Goal: Information Seeking & Learning: Learn about a topic

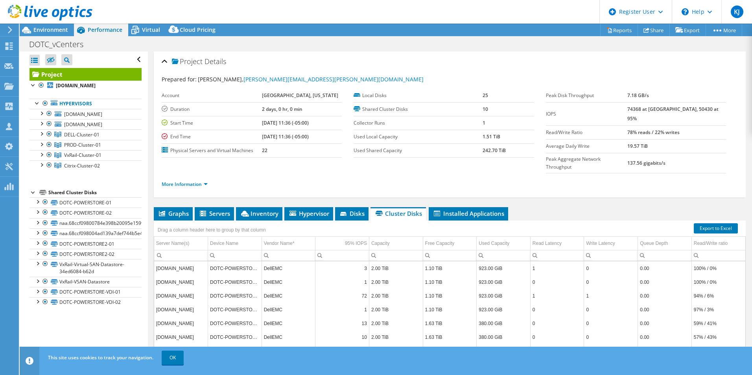
select select "USD"
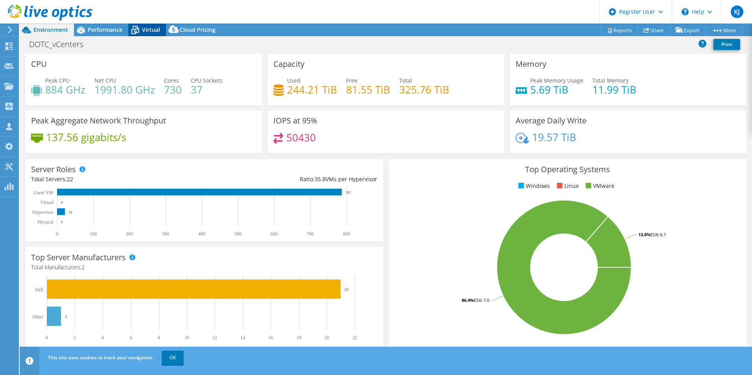
click at [161, 32] on div "Virtual" at bounding box center [147, 30] width 38 height 13
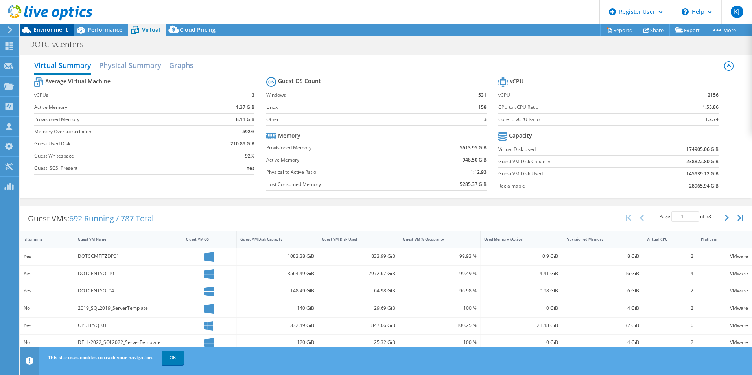
click at [40, 27] on span "Environment" at bounding box center [50, 29] width 35 height 7
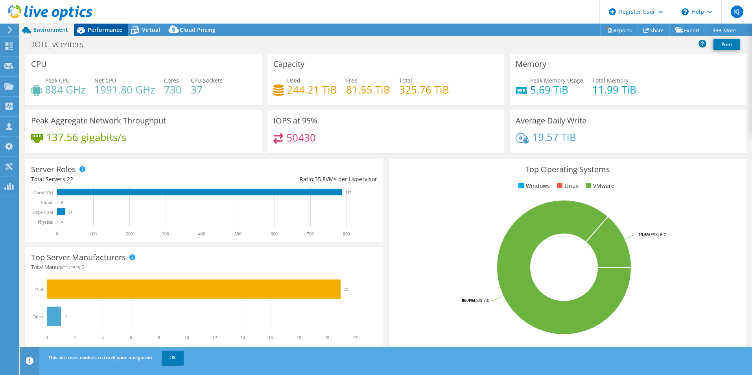
click at [106, 31] on span "Performance" at bounding box center [105, 29] width 35 height 7
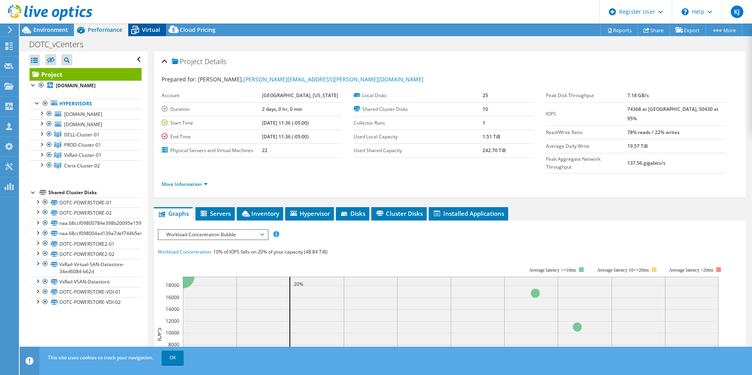
click at [148, 29] on span "Virtual" at bounding box center [151, 29] width 18 height 7
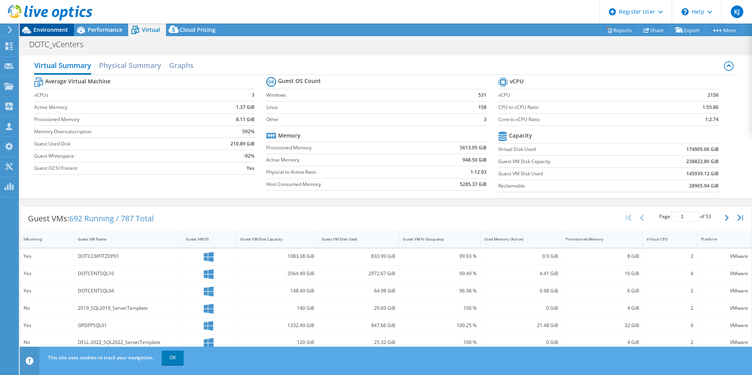
click at [58, 29] on span "Environment" at bounding box center [50, 29] width 35 height 7
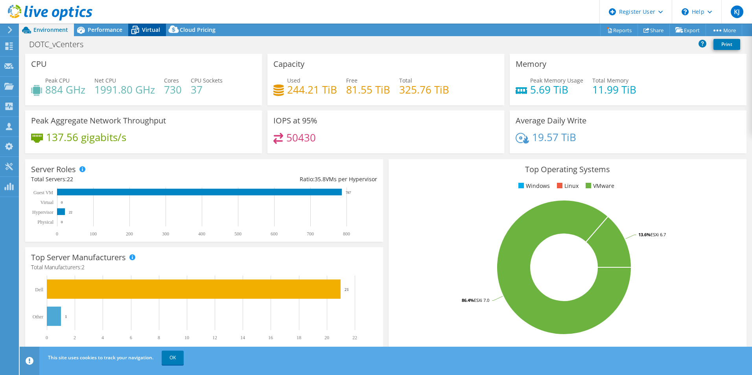
click at [137, 34] on icon at bounding box center [135, 30] width 14 height 14
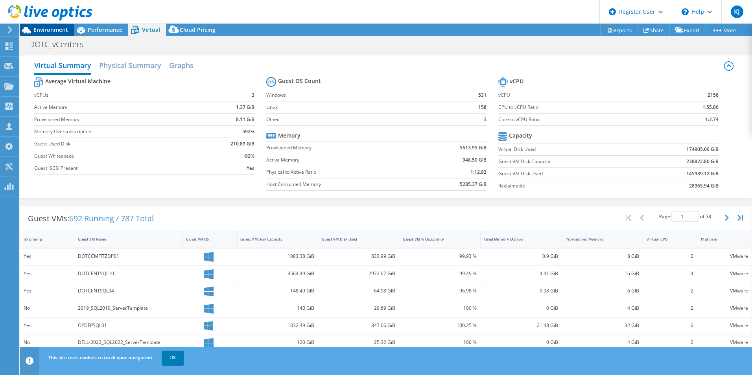
click at [60, 35] on div "Environment" at bounding box center [47, 30] width 54 height 13
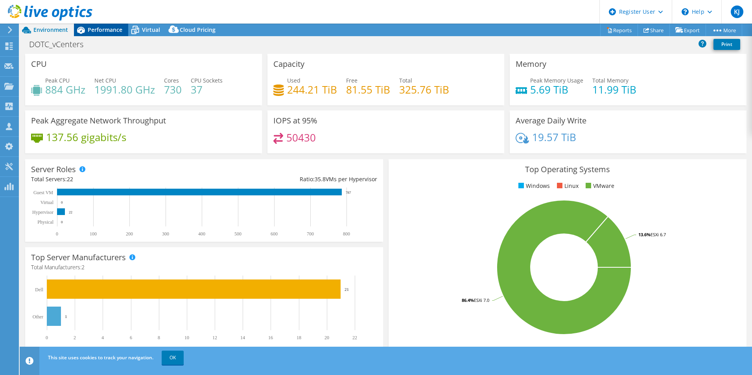
click at [109, 31] on span "Performance" at bounding box center [105, 29] width 35 height 7
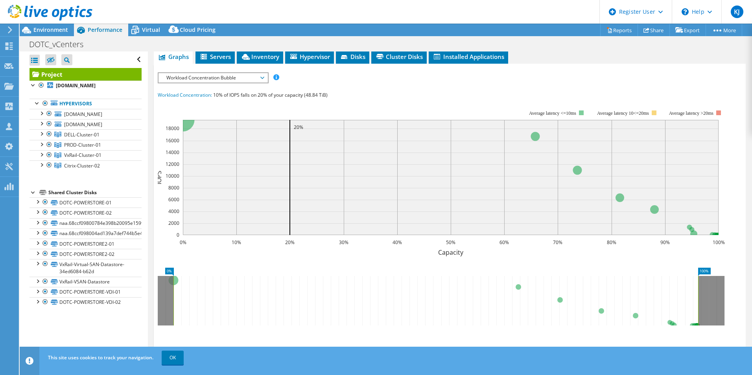
scroll to position [158, 0]
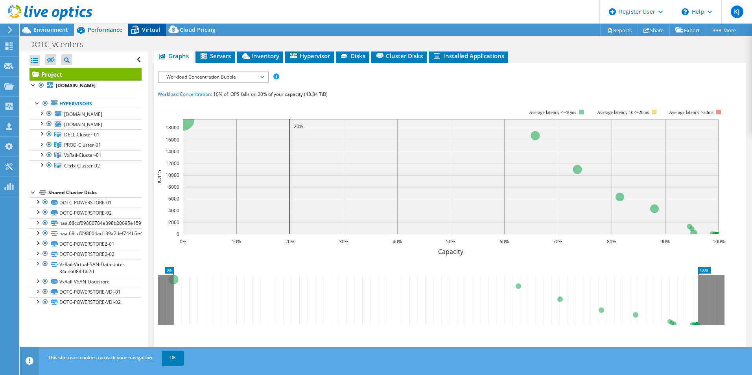
click at [138, 27] on icon at bounding box center [135, 30] width 14 height 14
